Goal: Task Accomplishment & Management: Use online tool/utility

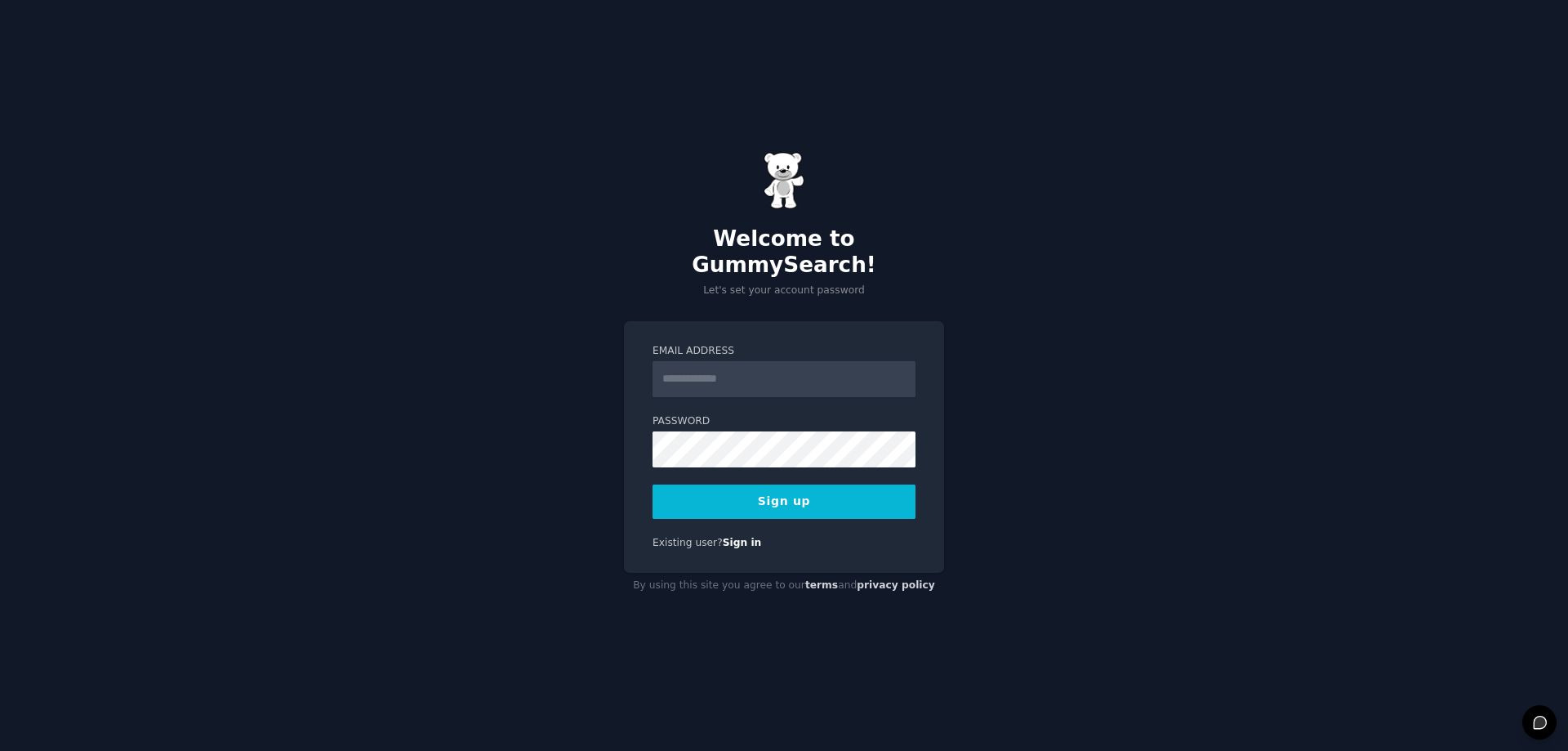
click at [735, 366] on input "Email Address" at bounding box center [784, 379] width 263 height 36
type input "**********"
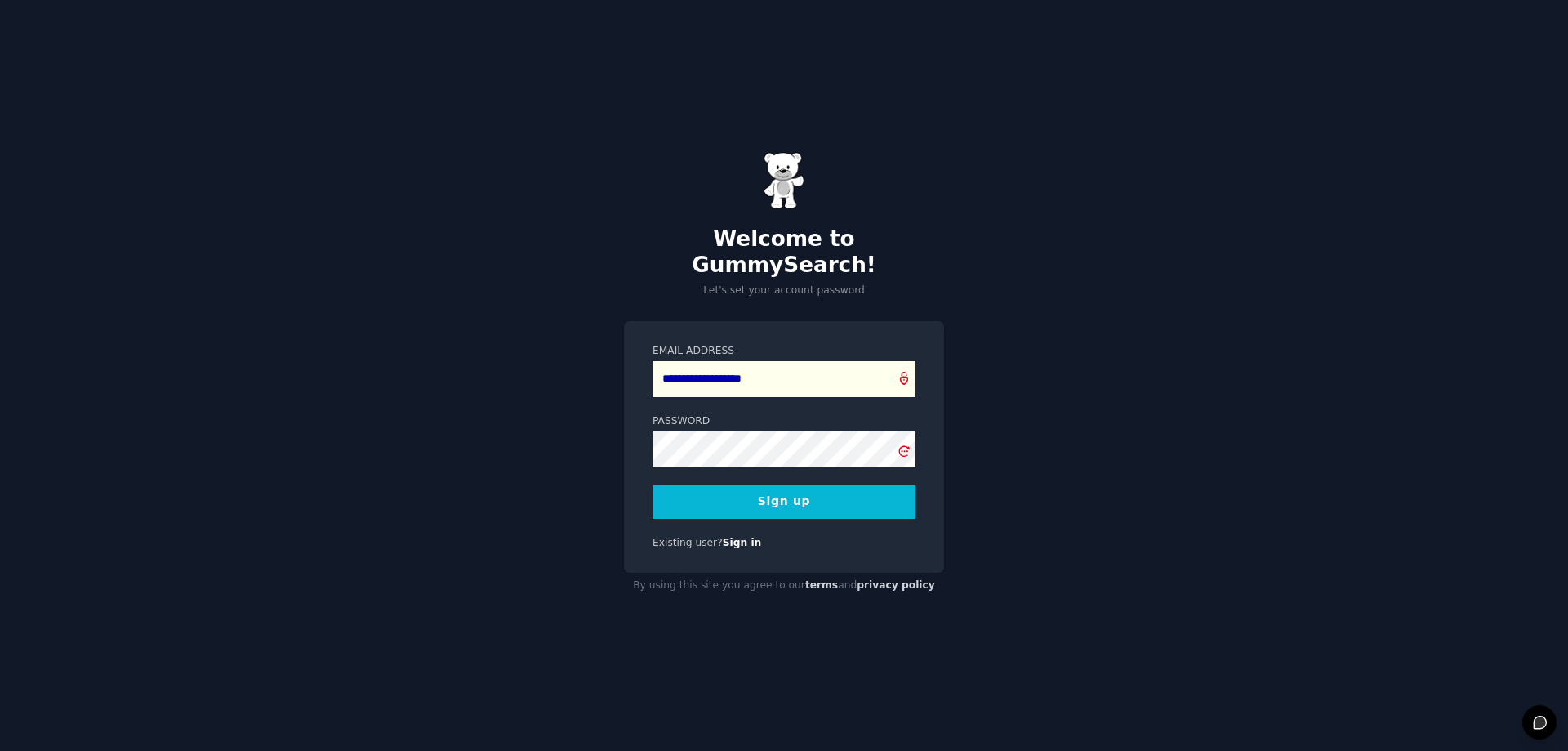
click at [777, 491] on button "Sign up" at bounding box center [784, 502] width 263 height 34
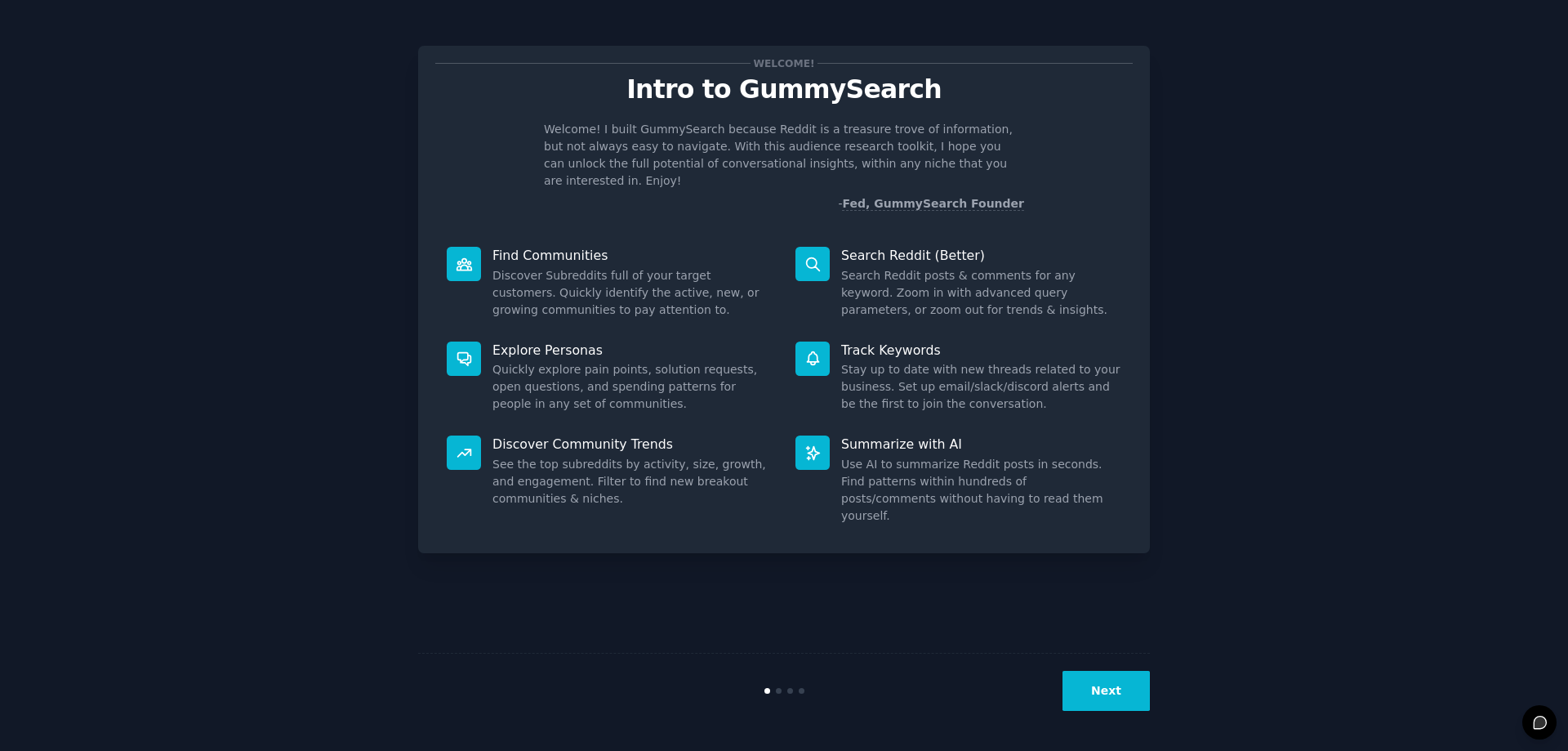
click at [1116, 678] on button "Next" at bounding box center [1106, 691] width 88 height 40
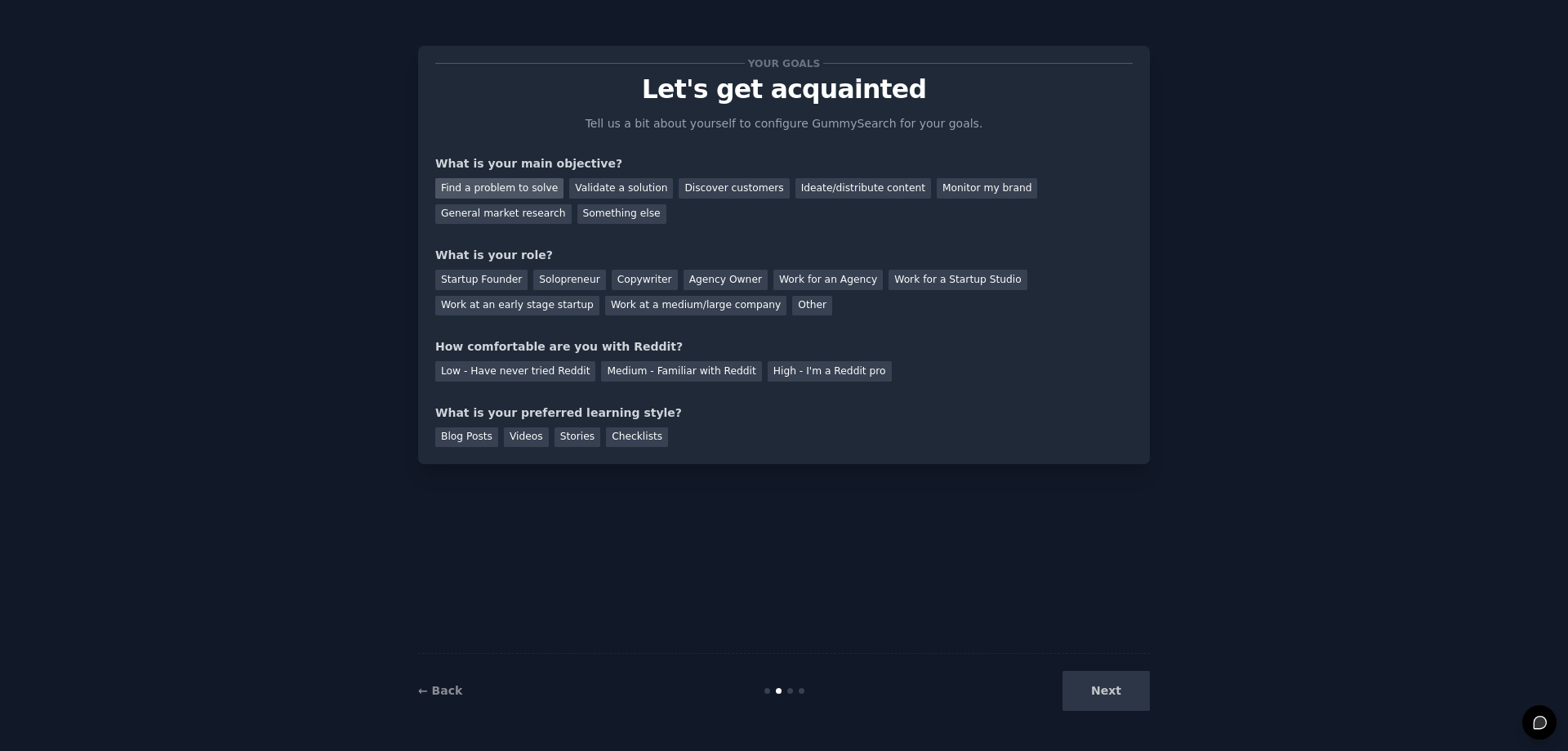
click at [519, 180] on div "Find a problem to solve" at bounding box center [500, 188] width 128 height 21
click at [1113, 702] on div "Next" at bounding box center [1028, 691] width 244 height 40
click at [564, 280] on div "Solopreneur" at bounding box center [570, 280] width 72 height 21
click at [555, 375] on div "Low - Have never tried Reddit" at bounding box center [515, 371] width 160 height 21
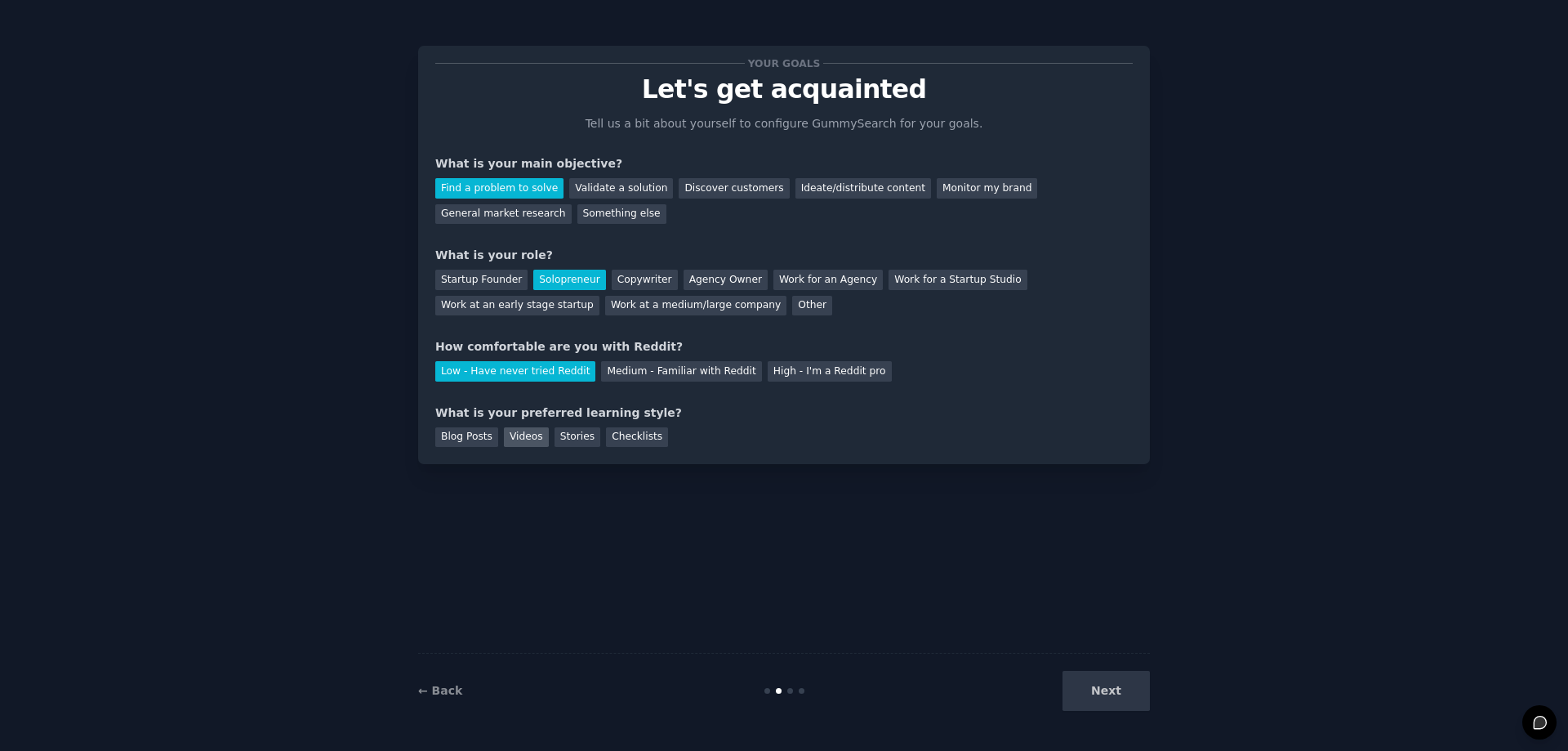
click at [527, 438] on div "Videos" at bounding box center [526, 437] width 45 height 21
click at [1131, 680] on button "Next" at bounding box center [1106, 691] width 88 height 40
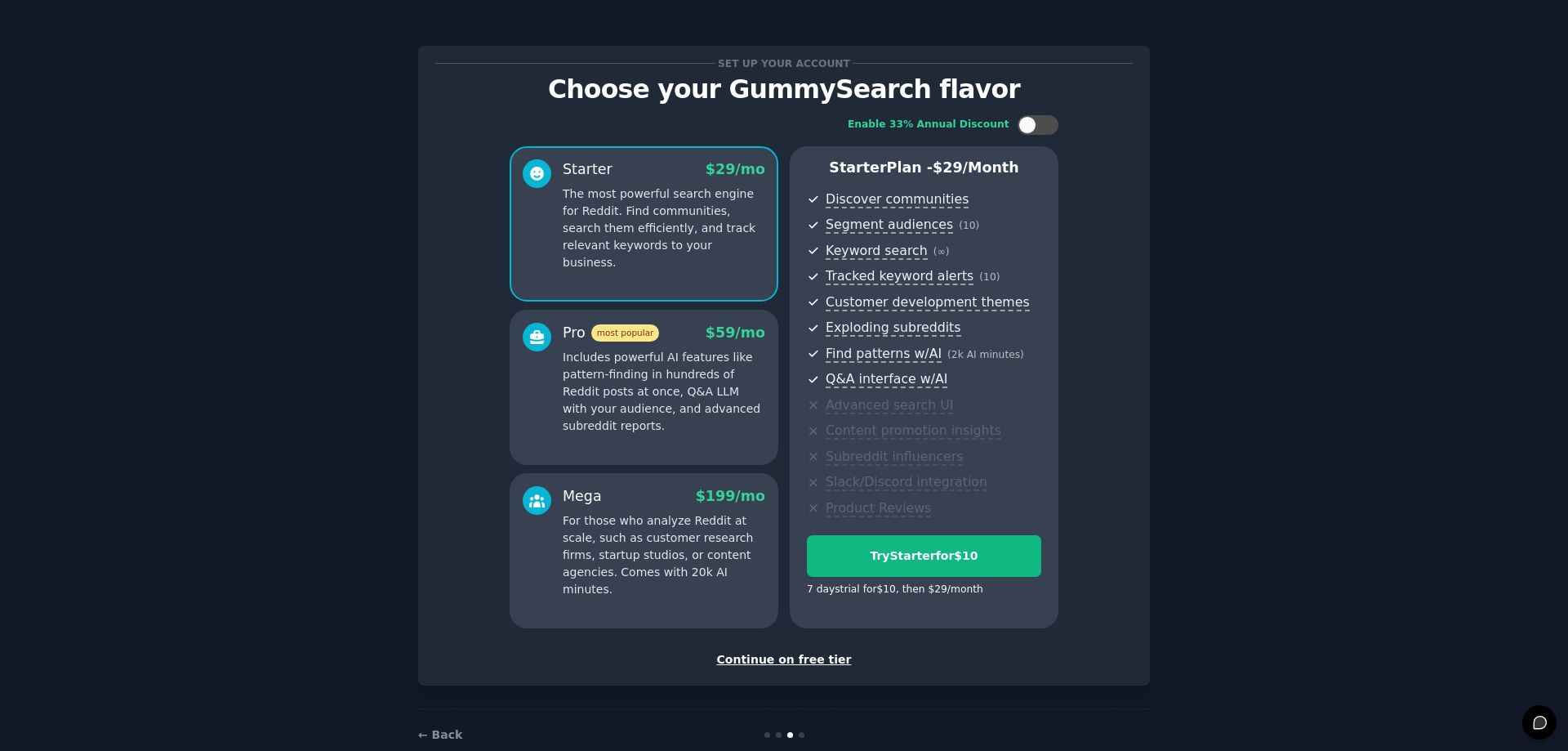
click at [799, 657] on div "Continue on free tier" at bounding box center [784, 659] width 697 height 17
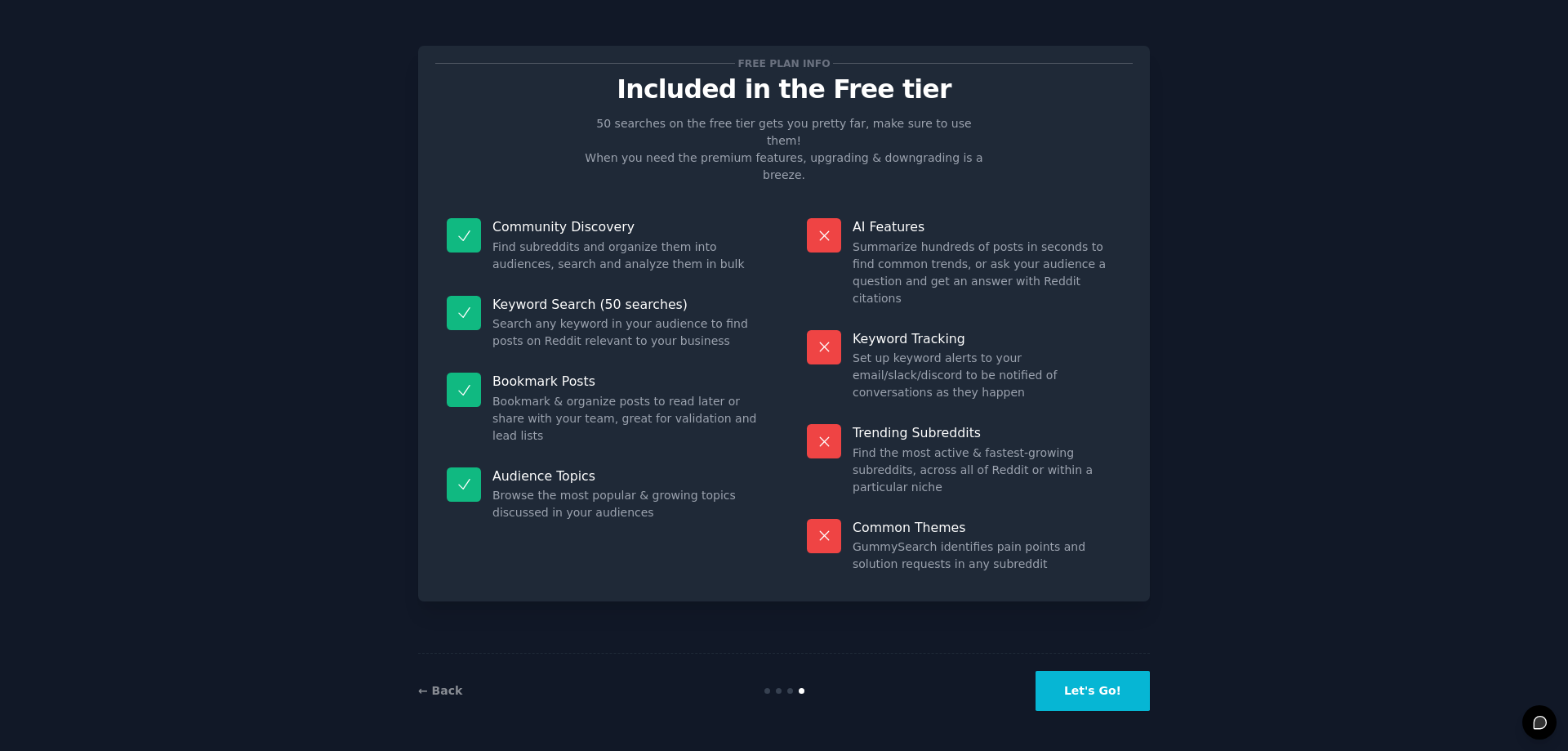
click at [1140, 682] on button "Let's Go!" at bounding box center [1092, 691] width 114 height 40
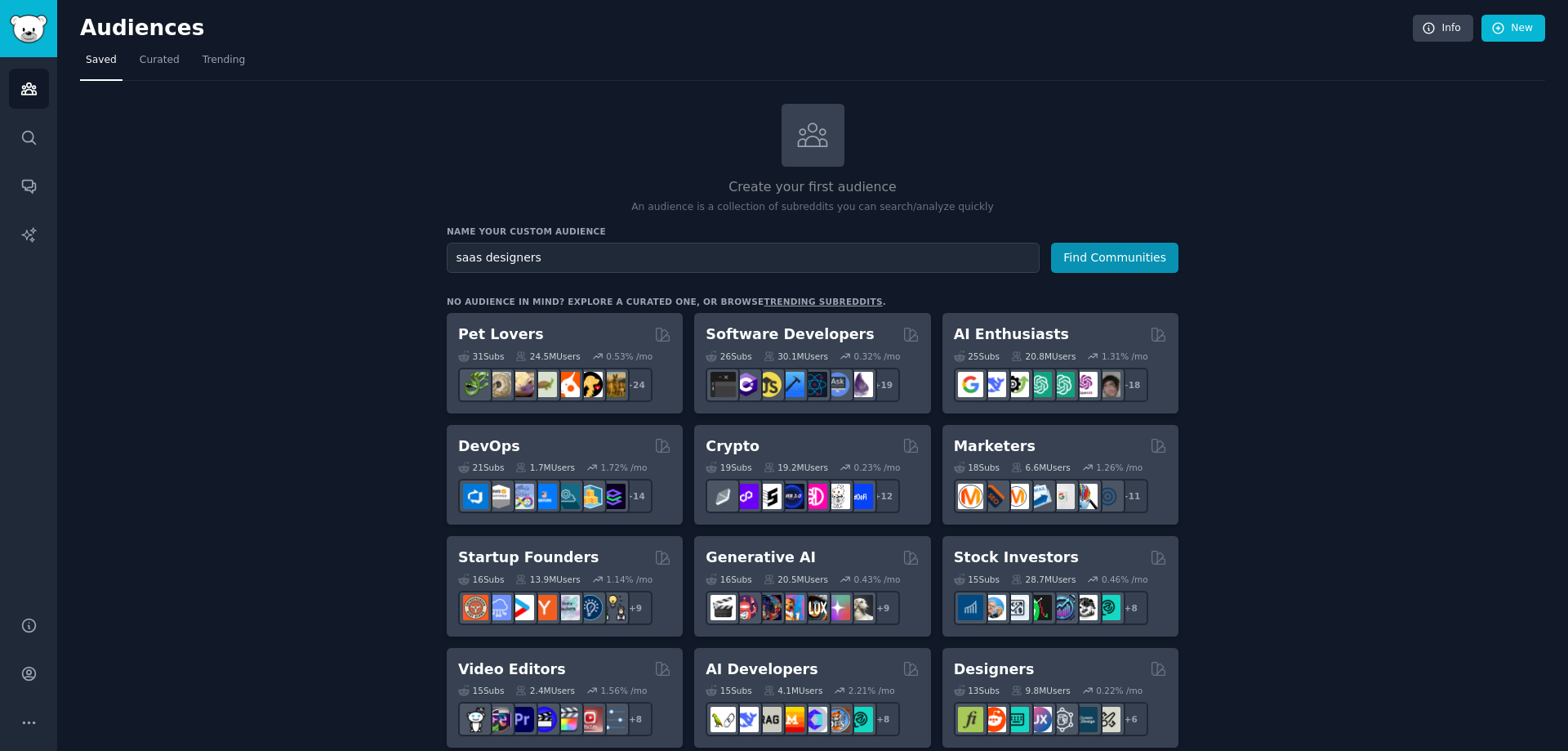
type input "saas designers"
click at [1051, 243] on button "Find Communities" at bounding box center [1115, 258] width 128 height 30
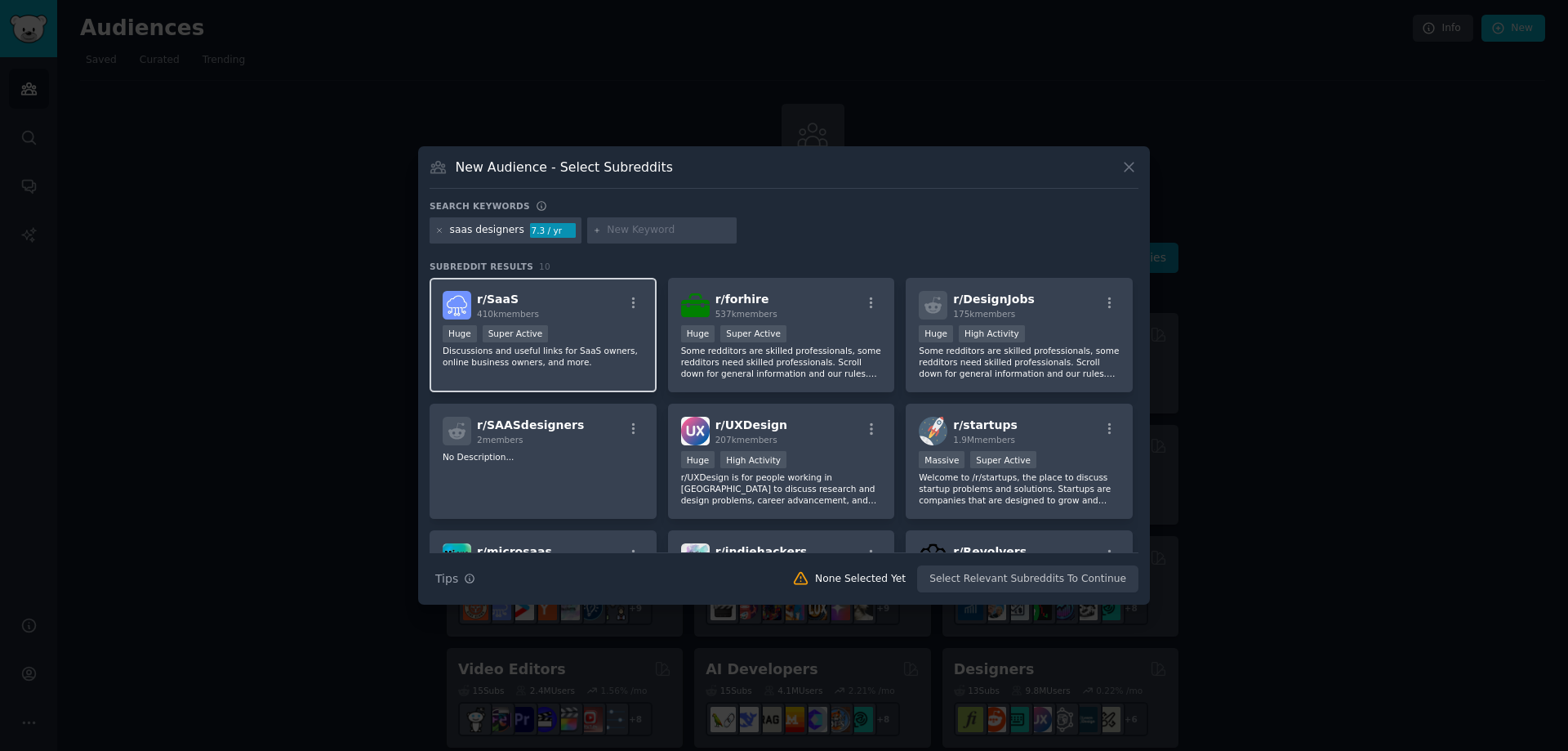
click at [561, 338] on div "Huge Super Active" at bounding box center [543, 335] width 201 height 21
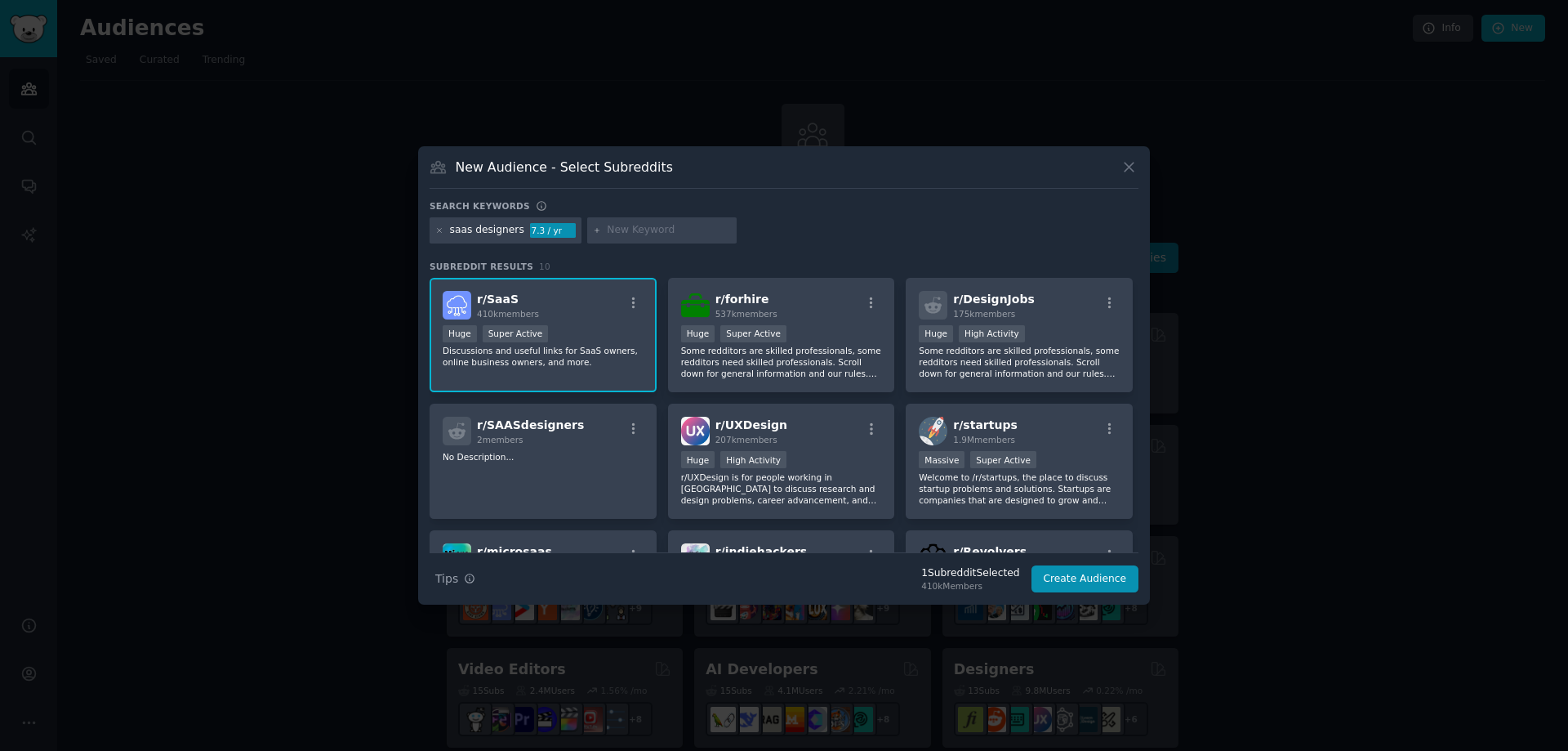
click at [590, 304] on div "r/ SaaS 410k members" at bounding box center [543, 305] width 201 height 28
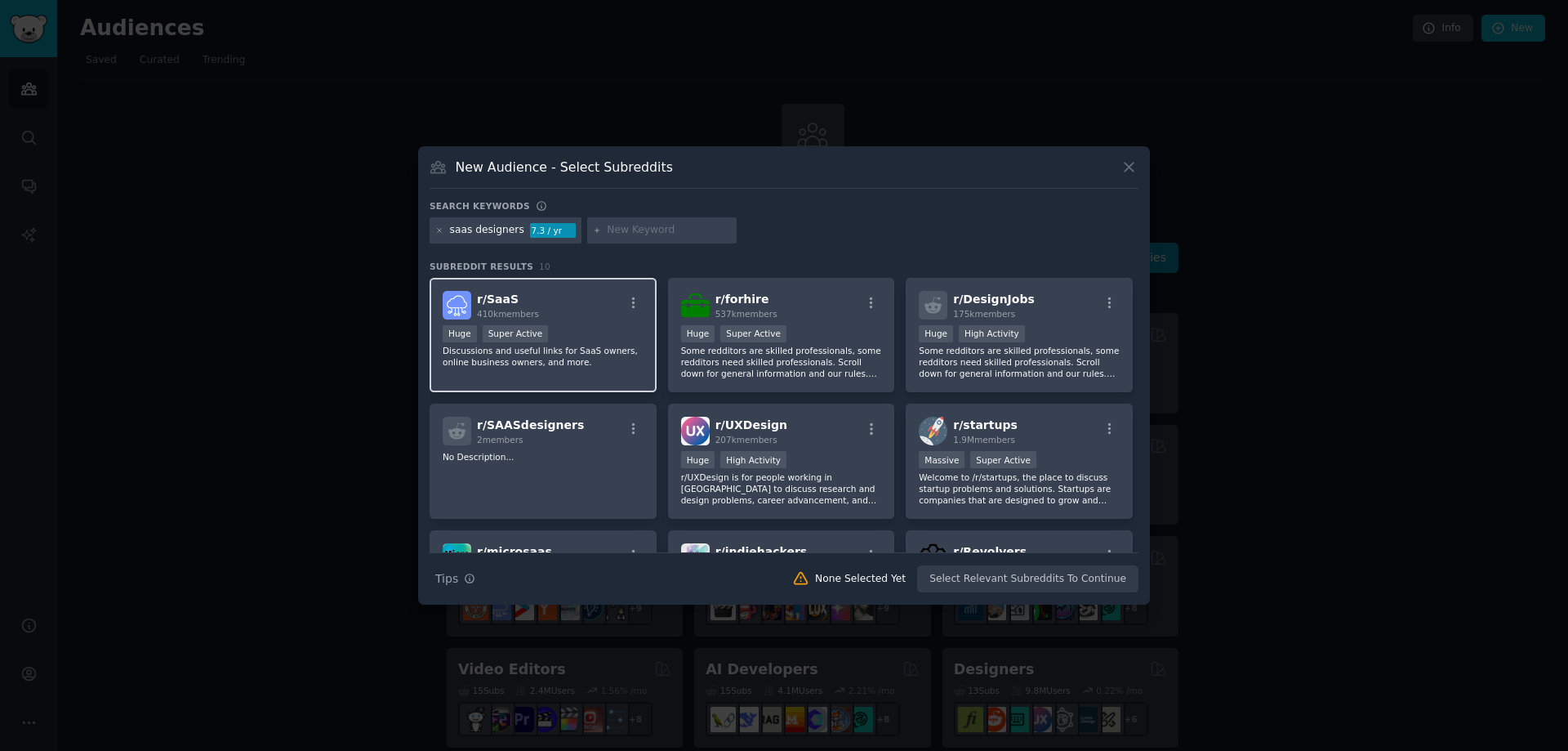
click at [586, 310] on div "r/ SaaS 410k members" at bounding box center [543, 305] width 201 height 28
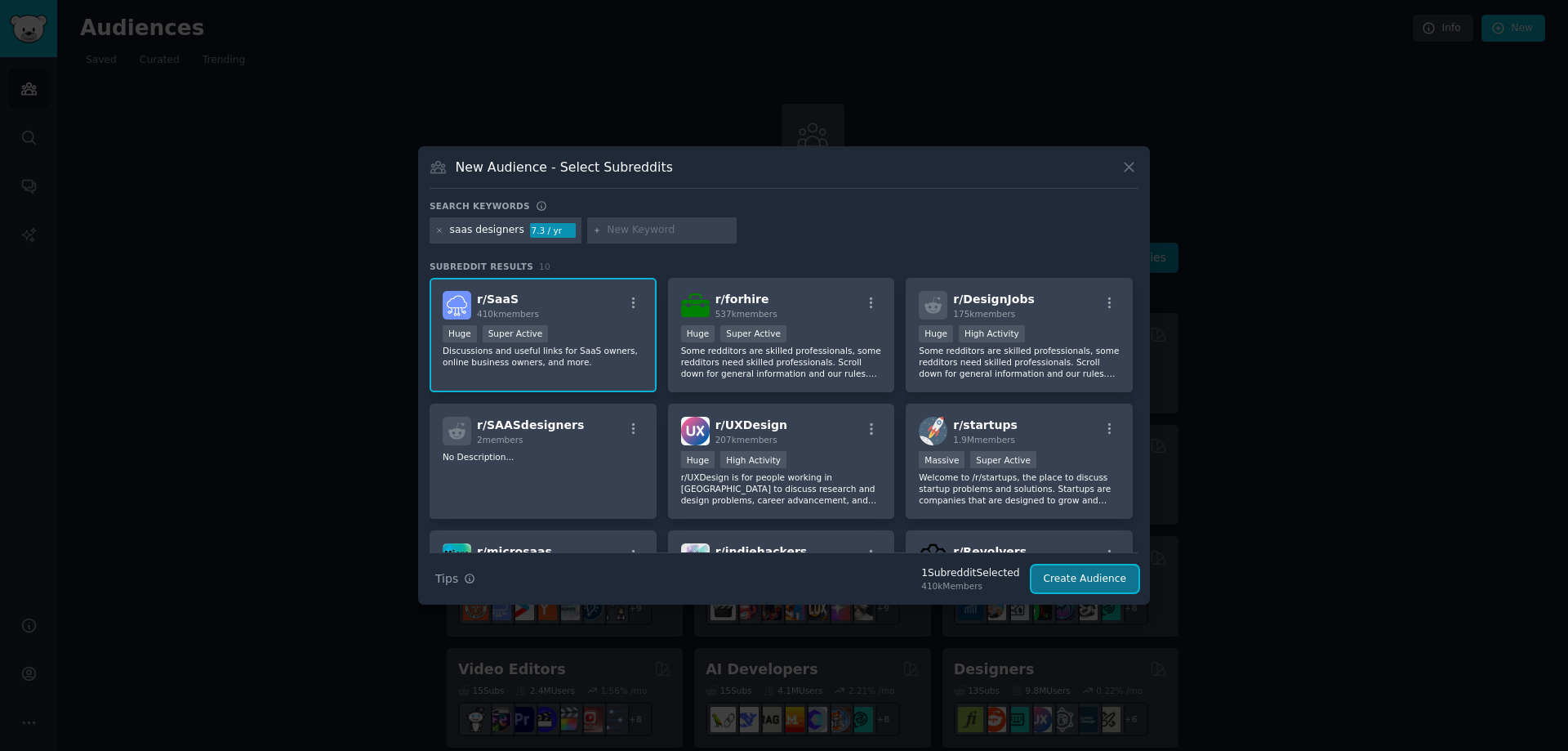
click at [1088, 587] on button "Create Audience" at bounding box center [1085, 578] width 108 height 27
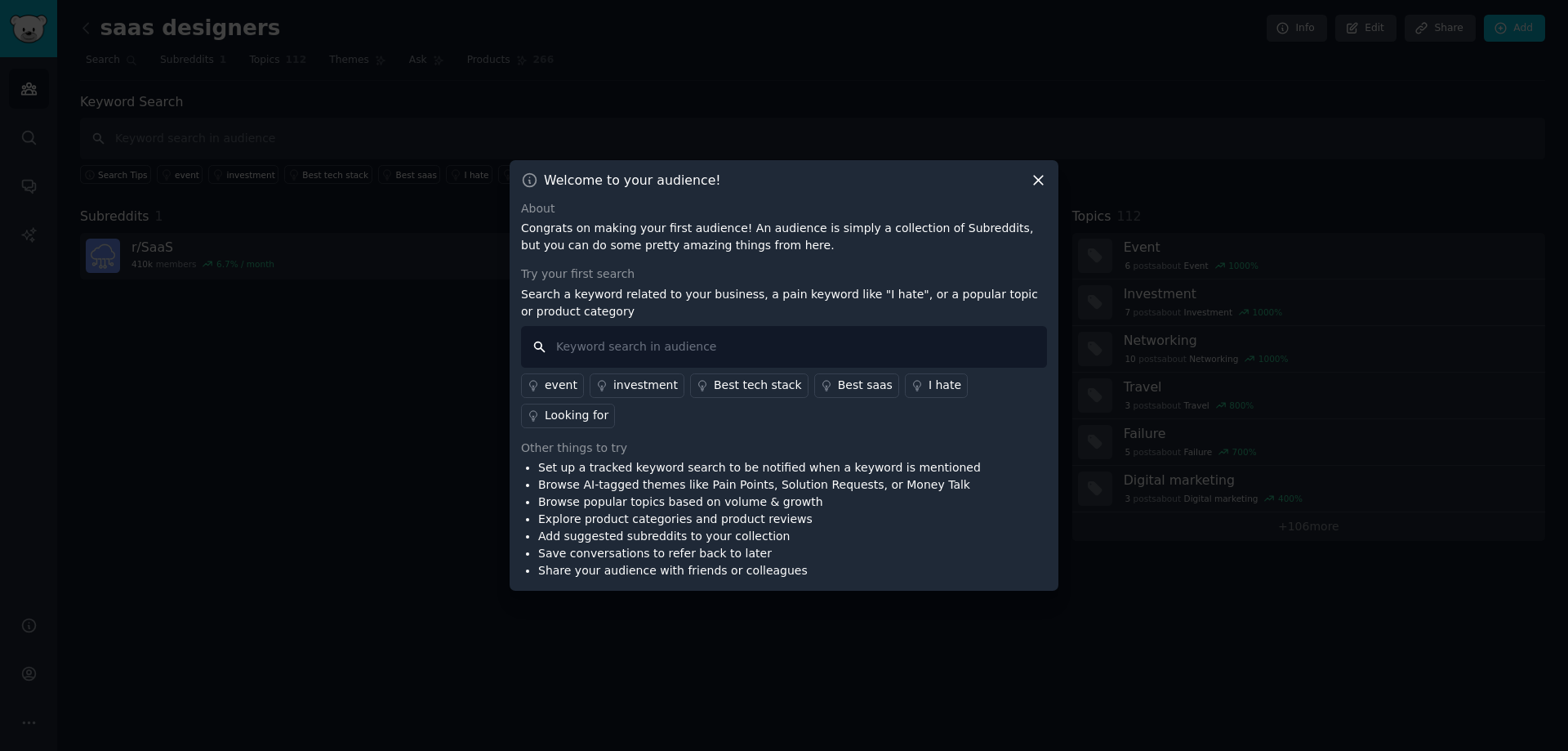
click at [634, 366] on input "text" at bounding box center [784, 347] width 526 height 42
type input "problem"
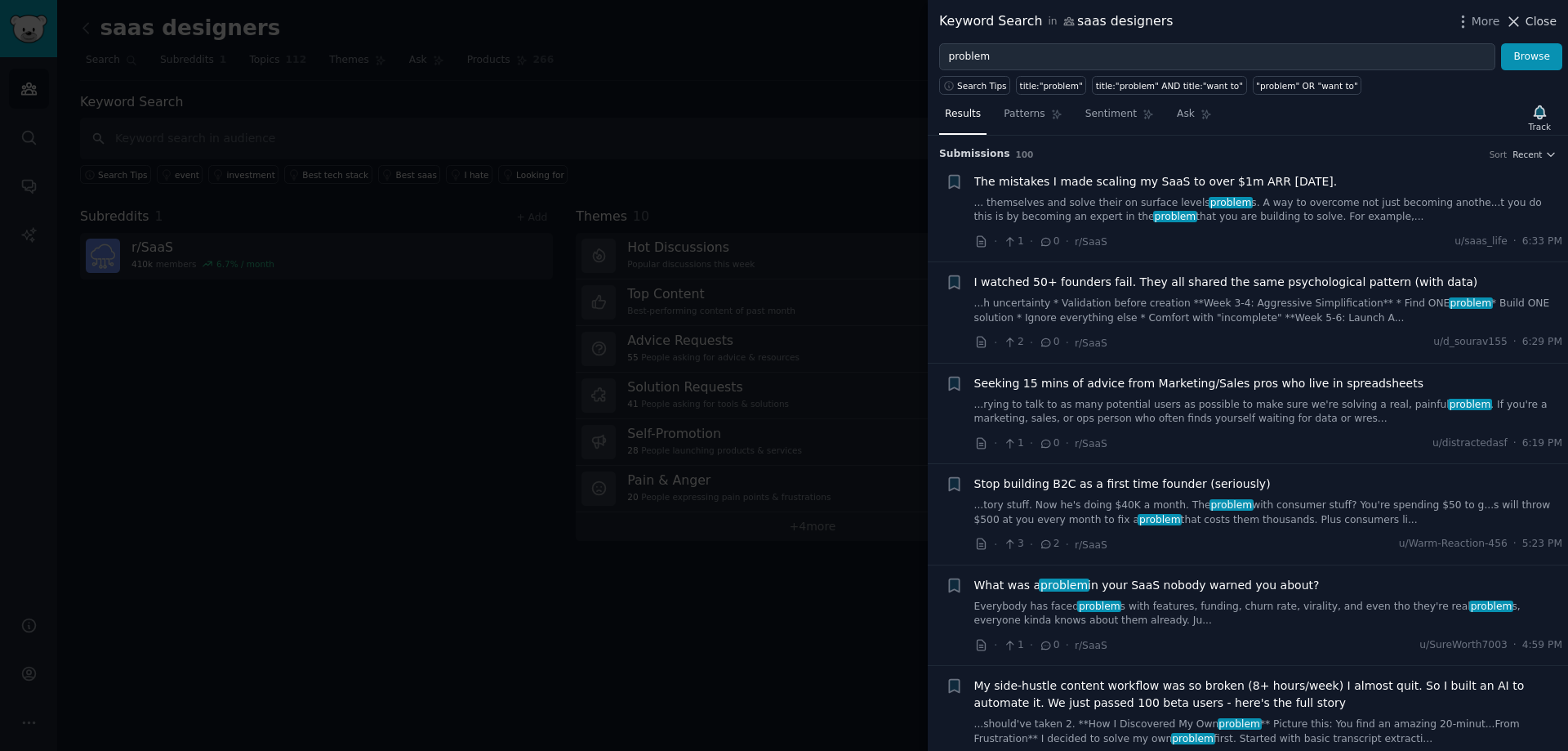
click at [1541, 21] on span "Close" at bounding box center [1541, 22] width 31 height 17
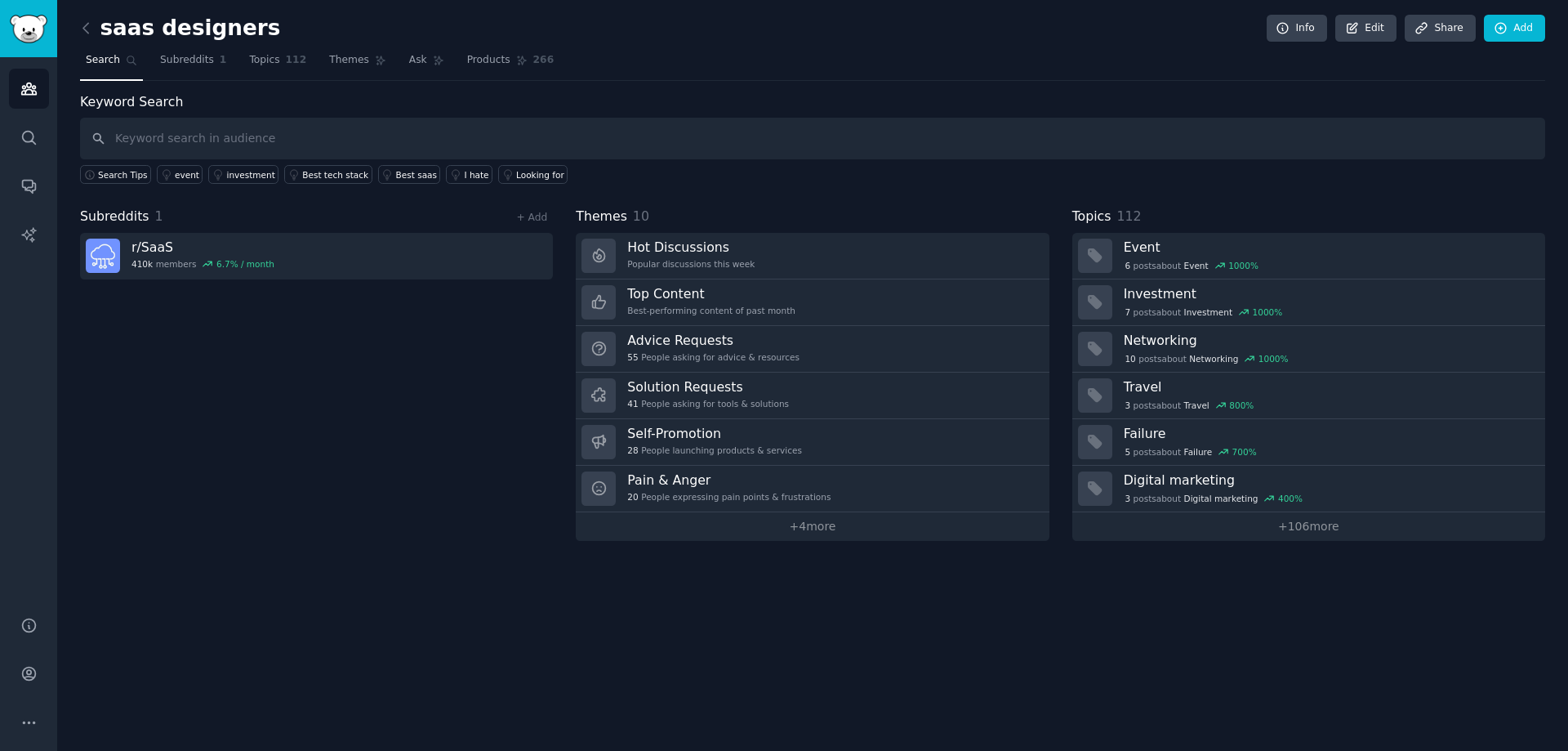
click at [95, 63] on span "Search" at bounding box center [103, 60] width 34 height 15
click at [31, 148] on link "Search" at bounding box center [29, 137] width 40 height 40
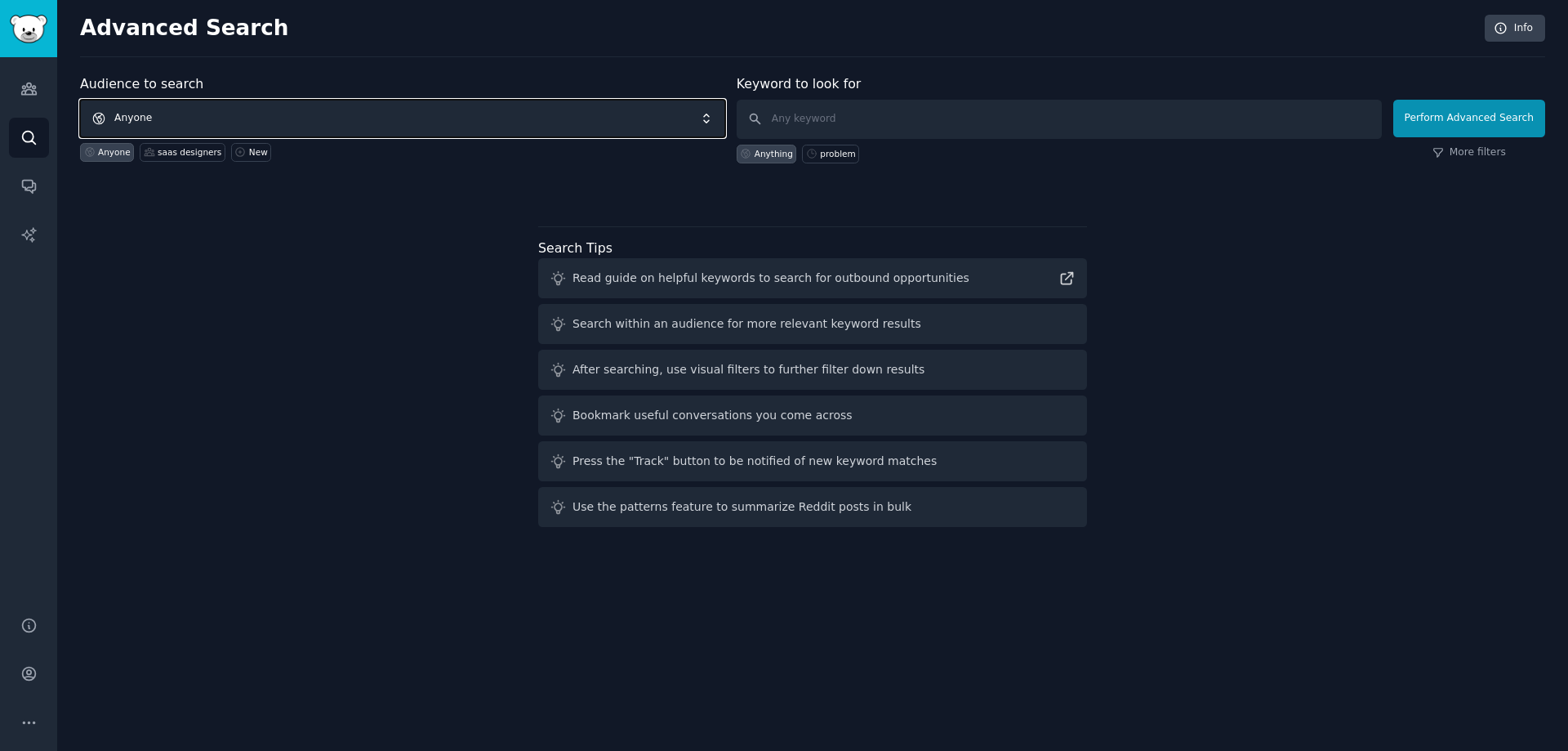
click at [99, 118] on span "Anyone" at bounding box center [402, 118] width 645 height 38
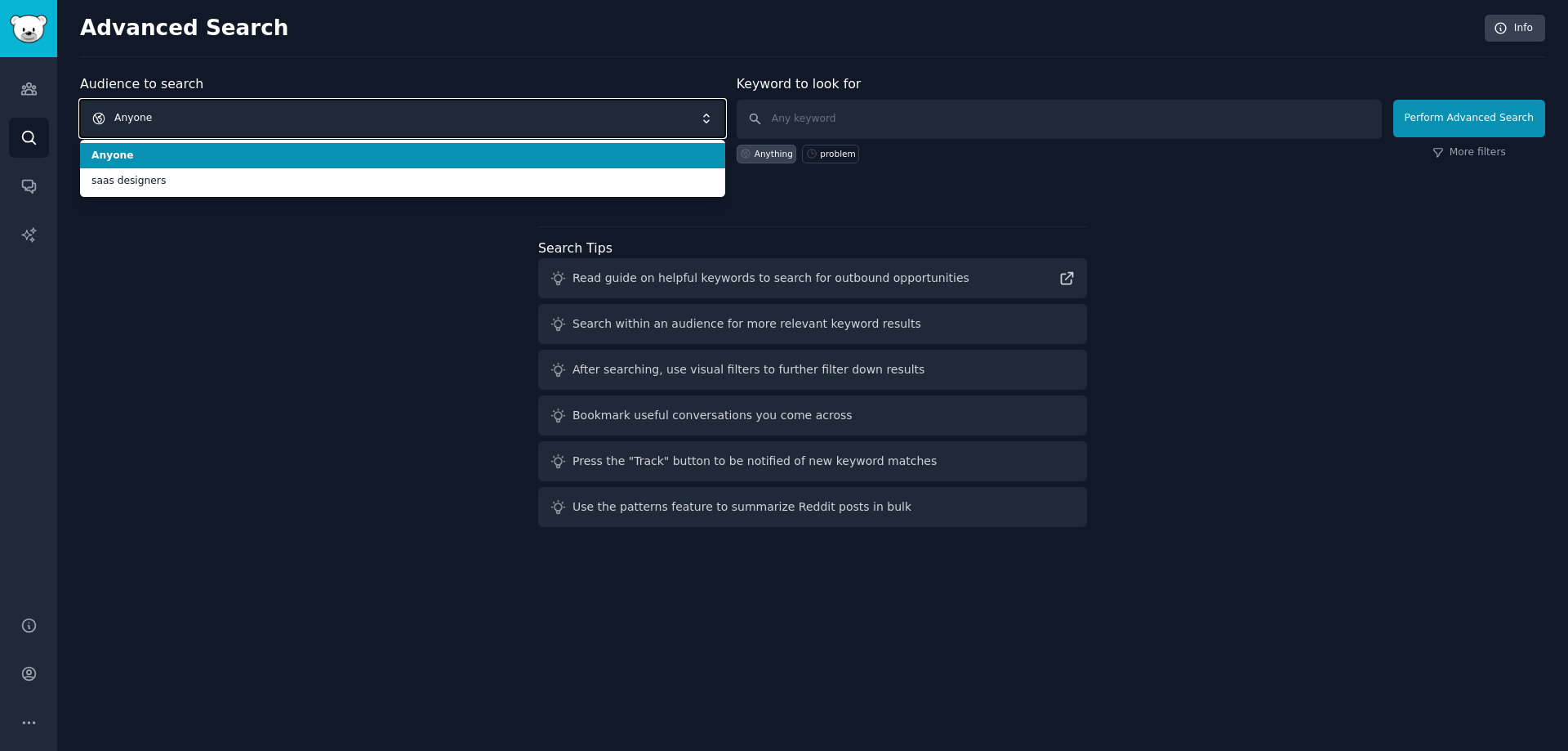
click at [172, 116] on span "Anyone" at bounding box center [402, 118] width 645 height 38
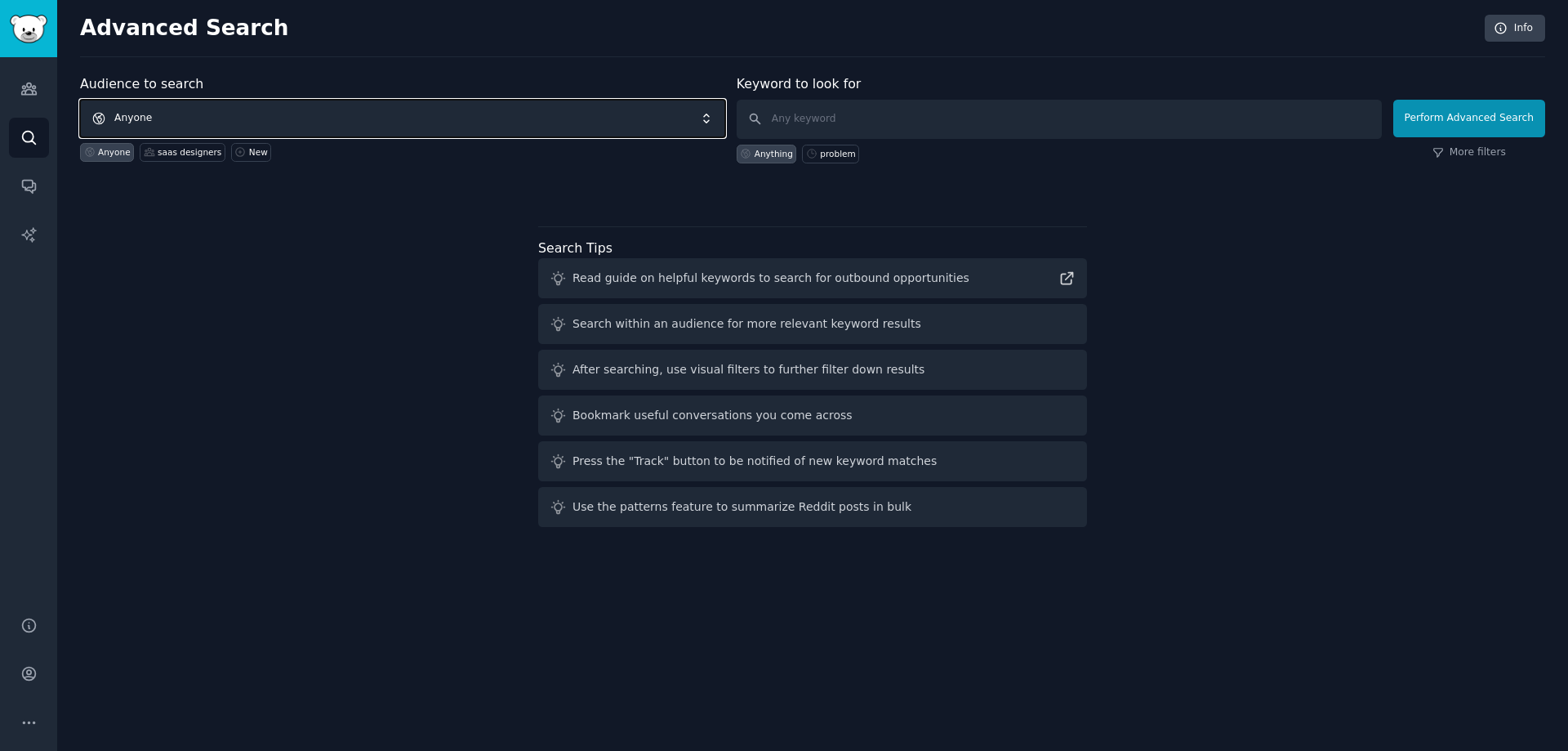
click at [714, 122] on span "Anyone" at bounding box center [402, 118] width 645 height 38
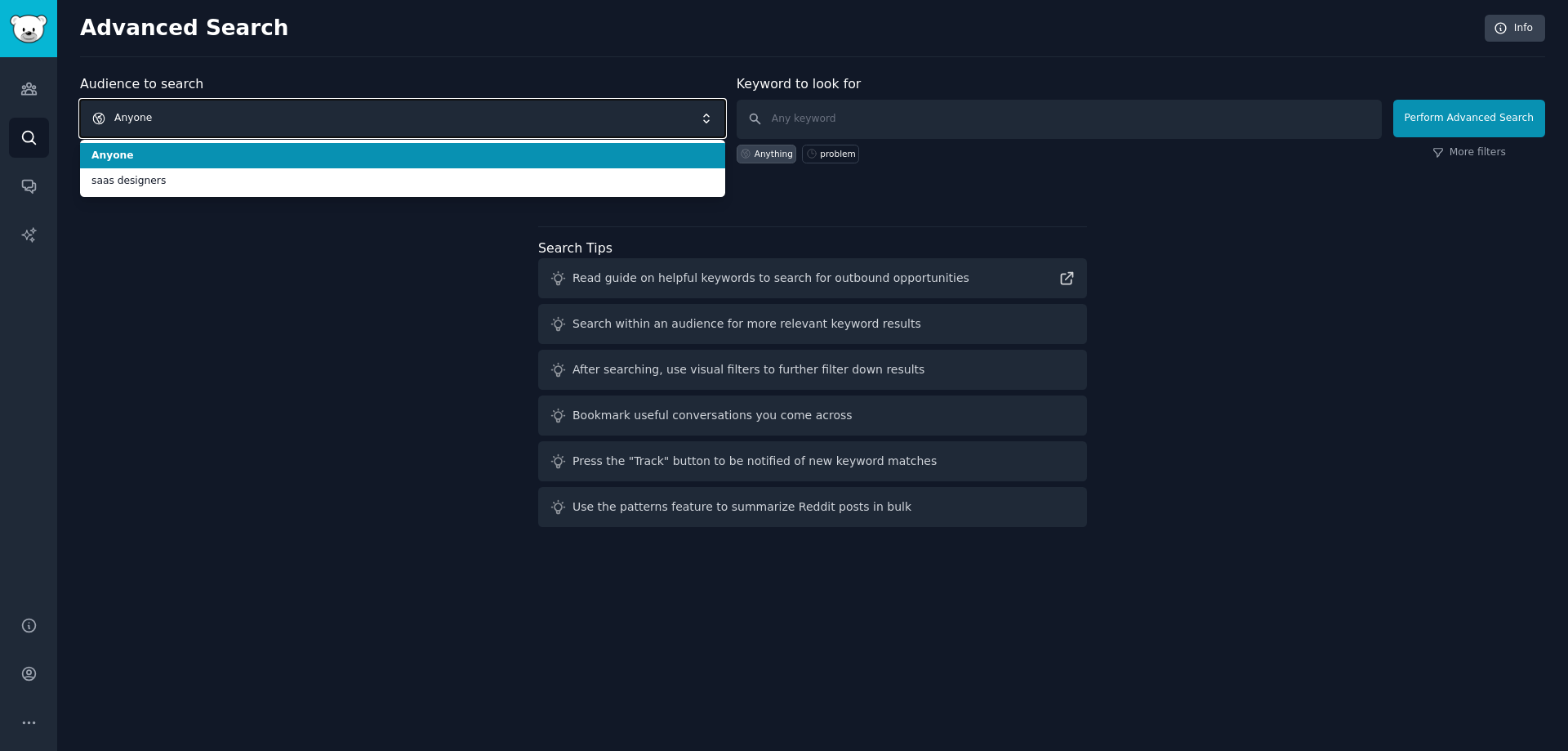
click at [714, 122] on span "Anyone" at bounding box center [402, 118] width 645 height 38
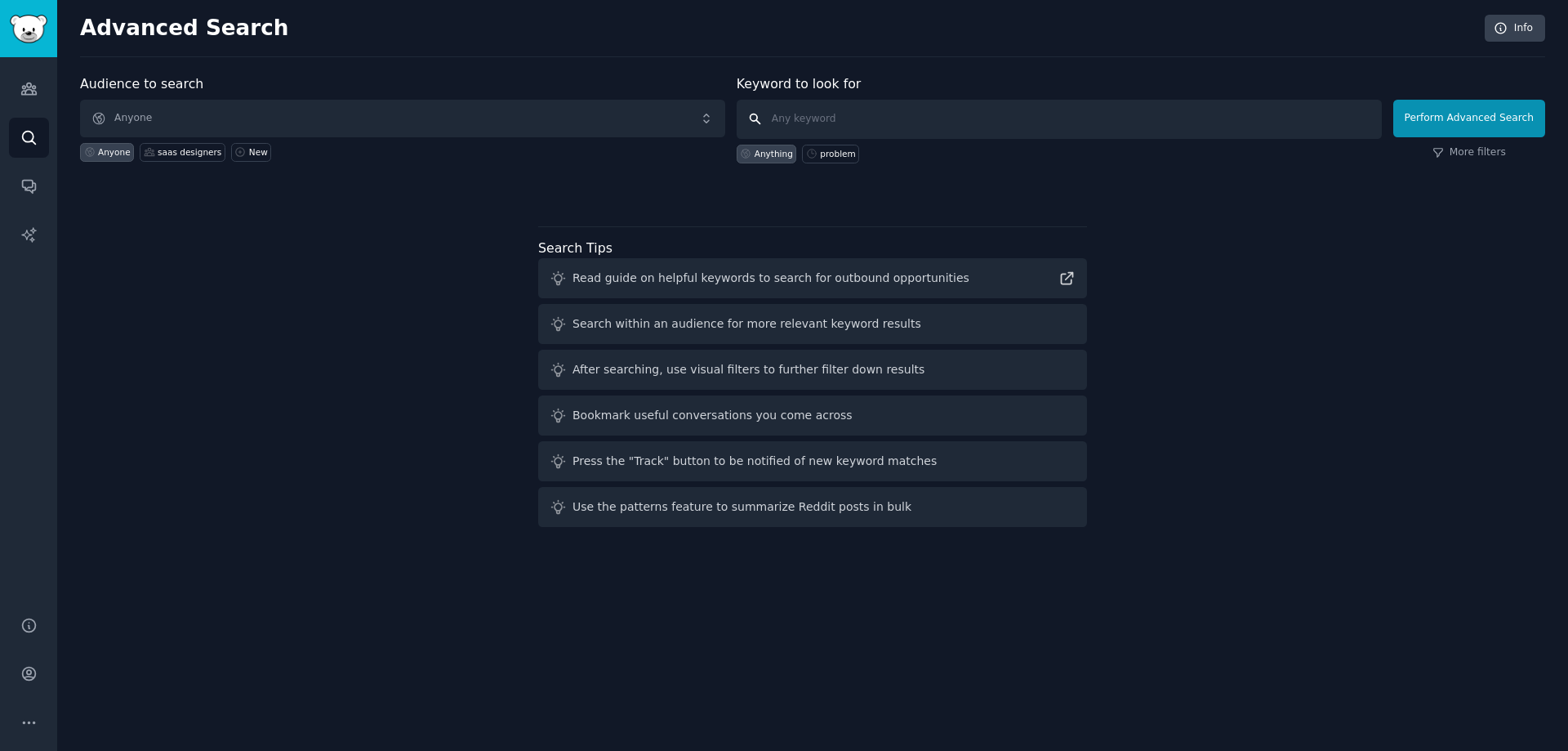
click at [883, 117] on input "text" at bounding box center [1059, 118] width 645 height 39
type input "i wish"
click button "Perform Advanced Search" at bounding box center [1469, 118] width 152 height 38
